Goal: Task Accomplishment & Management: Manage account settings

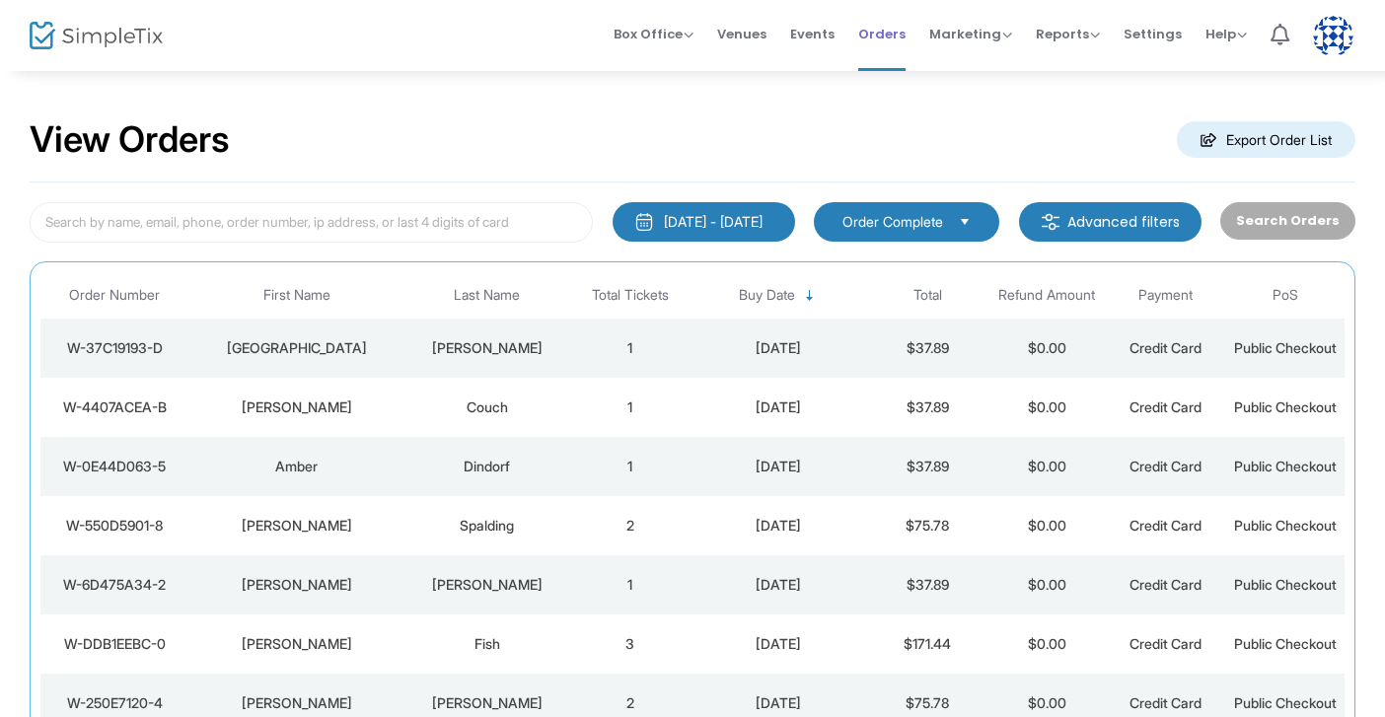
click at [895, 44] on span "Orders" at bounding box center [881, 34] width 47 height 50
